Goal: Information Seeking & Learning: Understand process/instructions

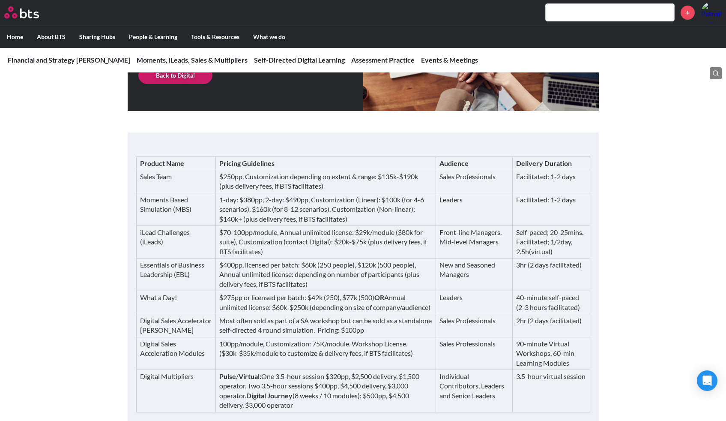
scroll to position [996, 0]
